Goal: Transaction & Acquisition: Book appointment/travel/reservation

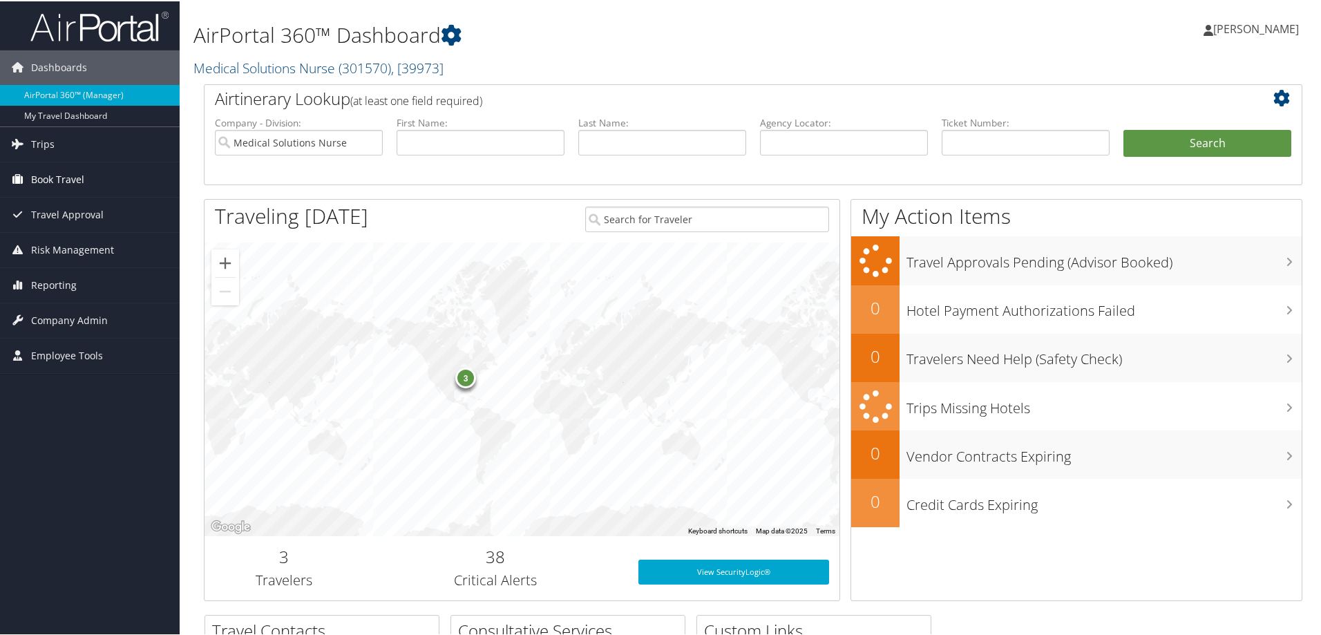
click at [73, 179] on span "Book Travel" at bounding box center [57, 178] width 53 height 35
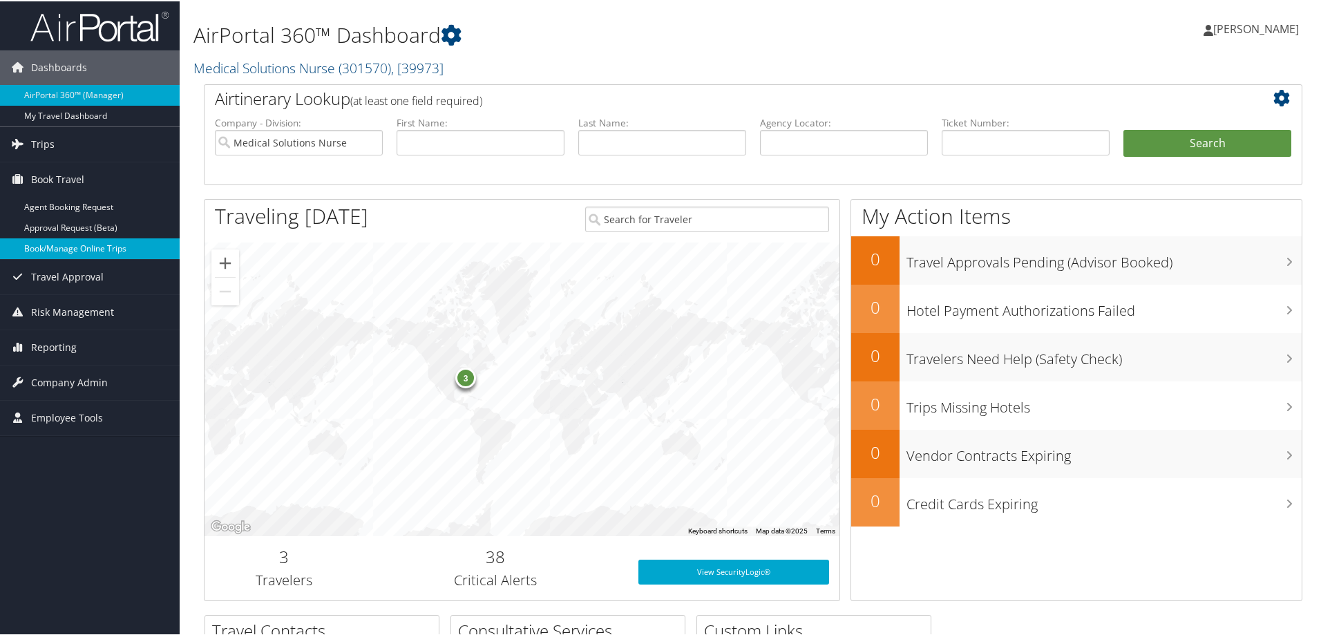
click at [80, 246] on link "Book/Manage Online Trips" at bounding box center [90, 247] width 180 height 21
